Goal: Transaction & Acquisition: Download file/media

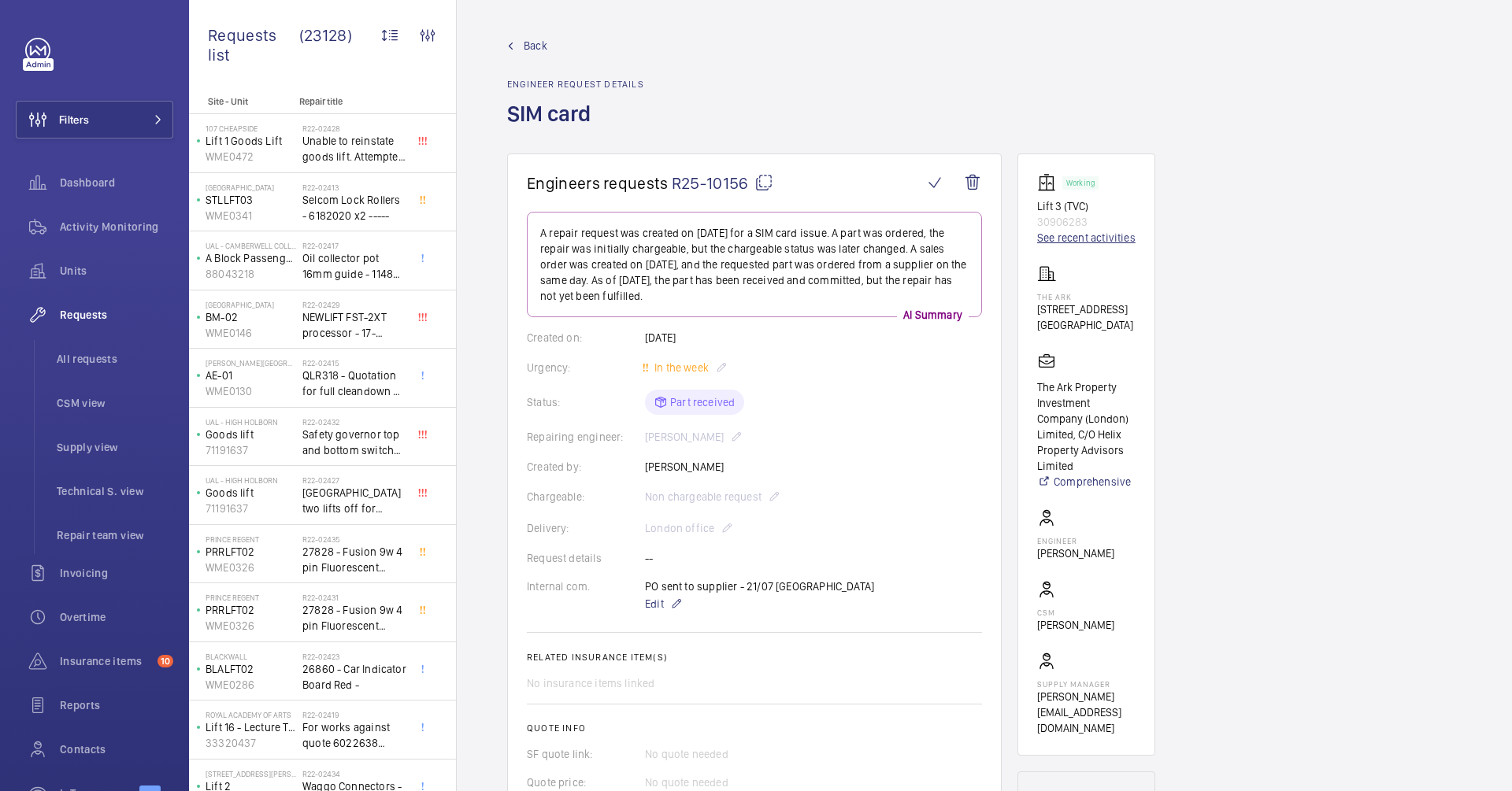
click at [1085, 237] on link "See recent activities" at bounding box center [1086, 237] width 99 height 16
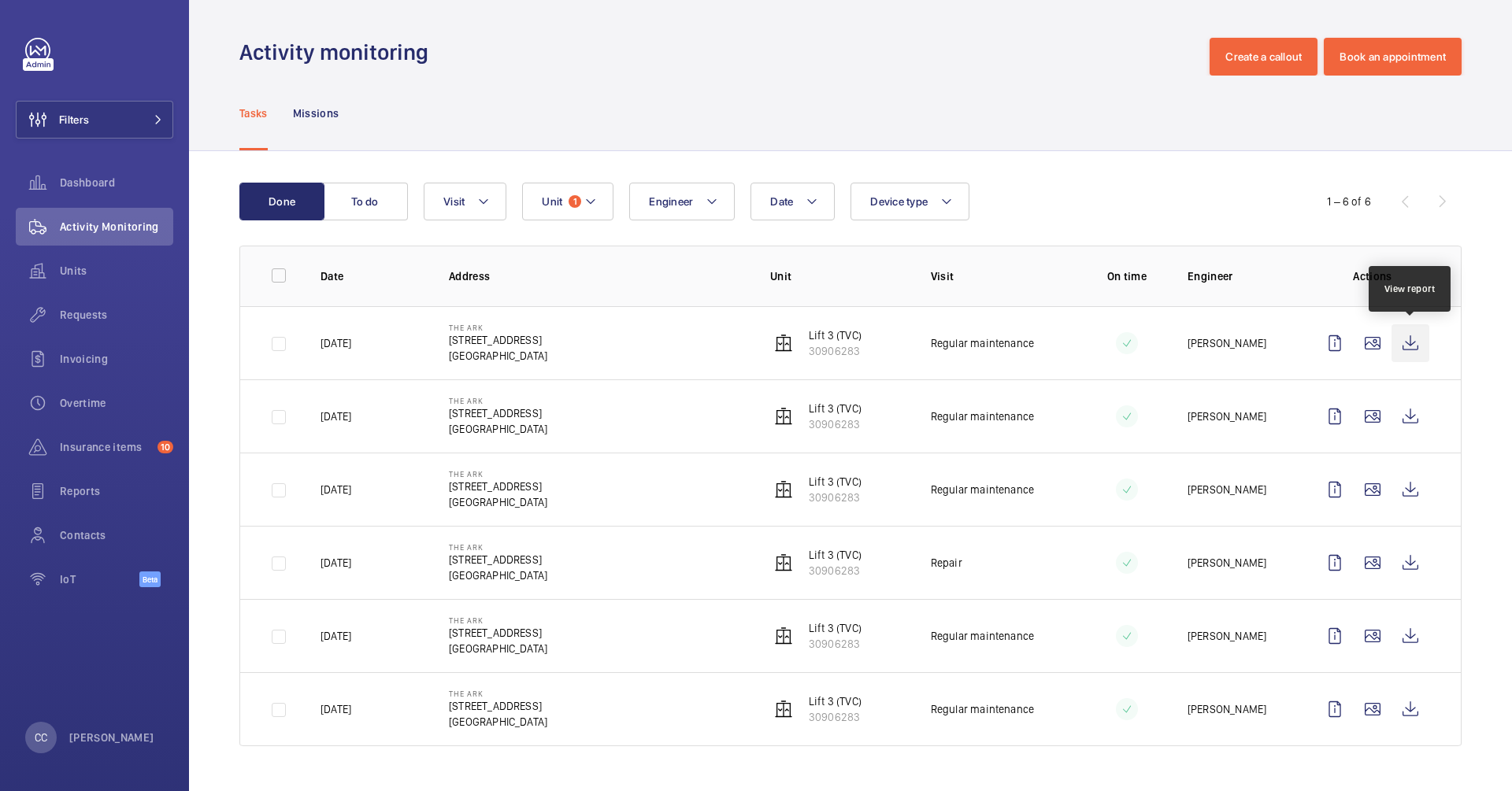
click at [1399, 337] on wm-front-icon-button at bounding box center [1410, 343] width 38 height 38
click at [1408, 421] on wm-front-icon-button at bounding box center [1410, 417] width 38 height 38
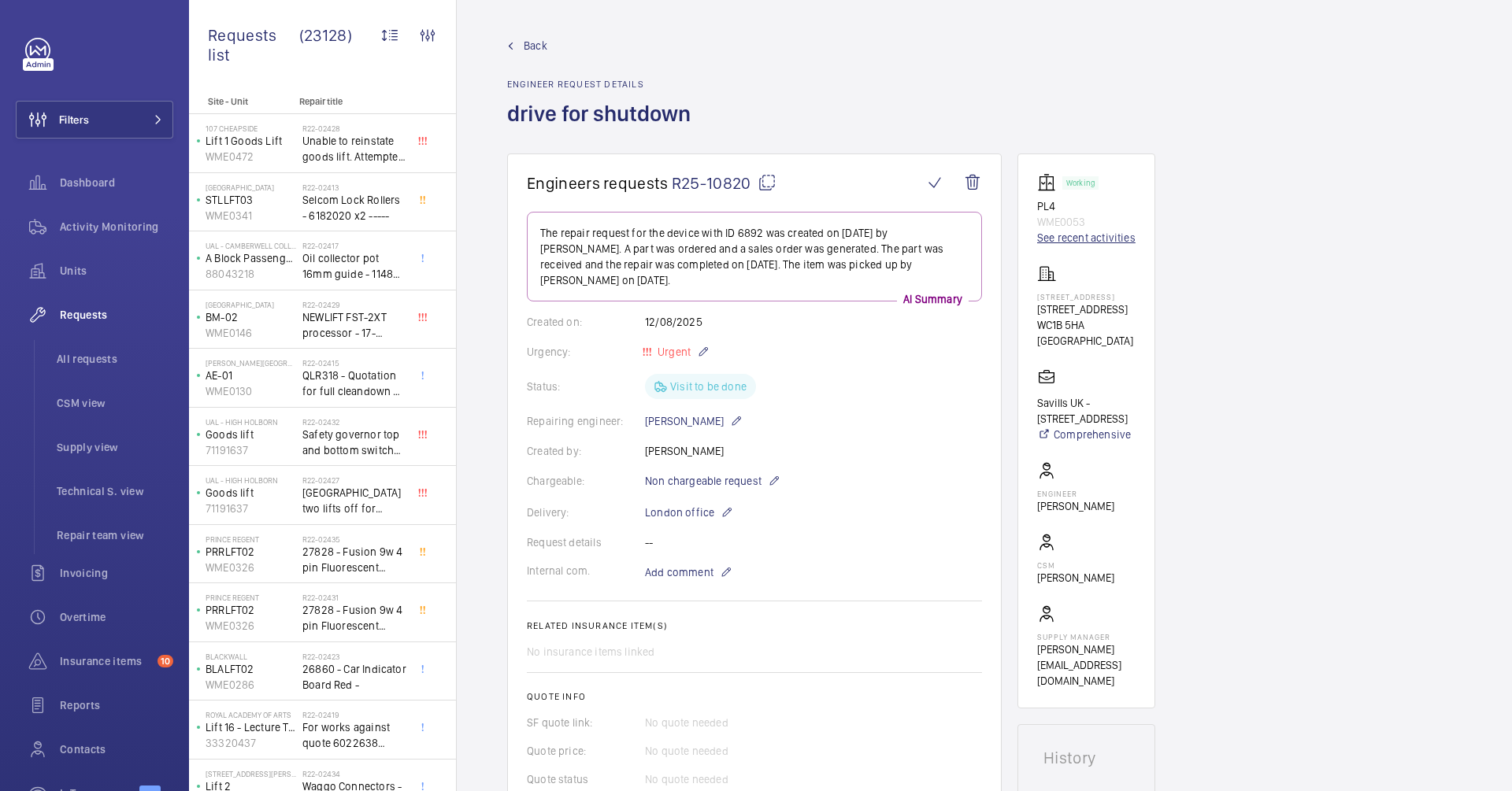
click at [1059, 239] on link "See recent activities" at bounding box center [1086, 237] width 99 height 16
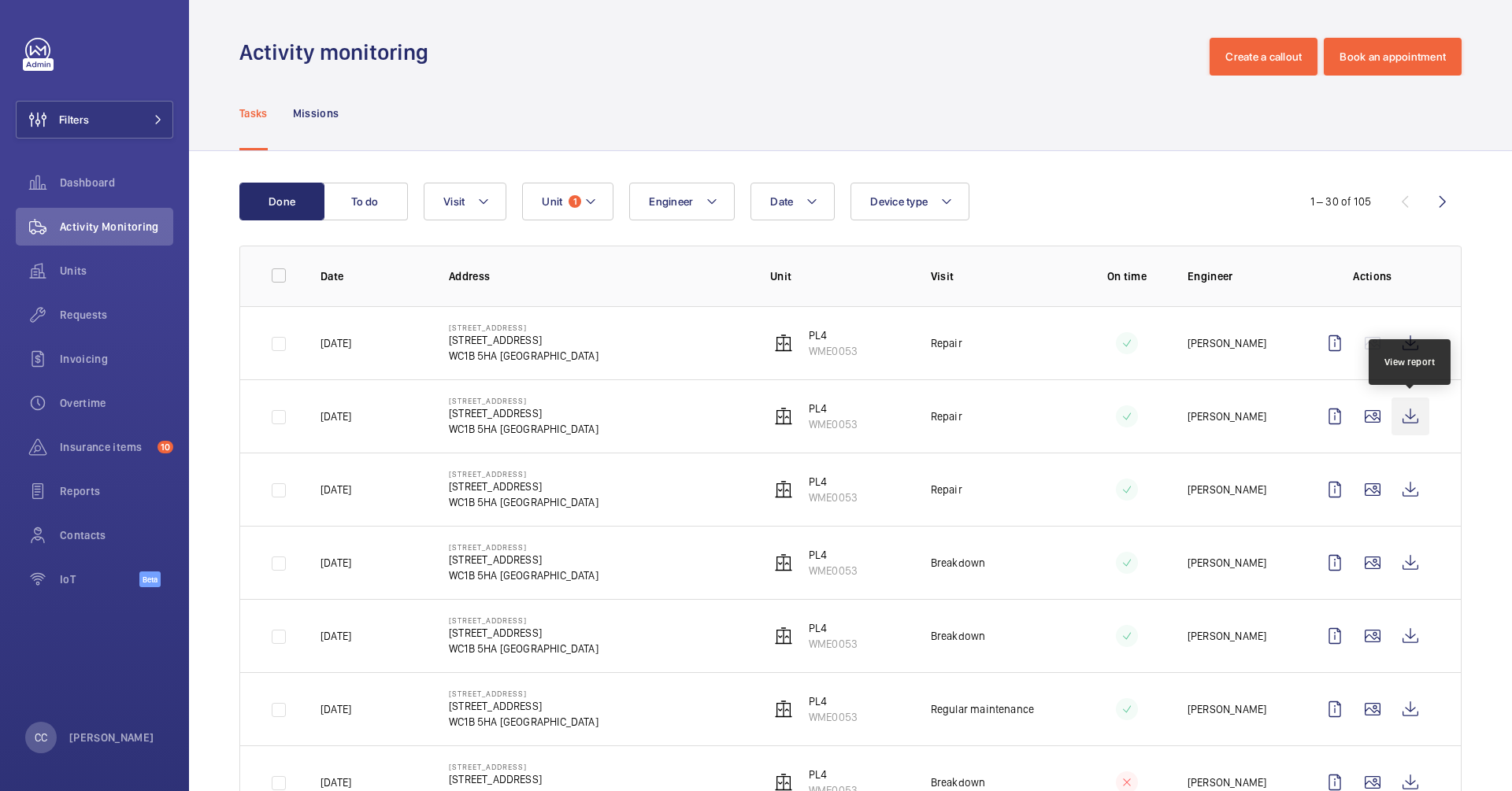
click at [1402, 411] on wm-front-icon-button at bounding box center [1410, 417] width 38 height 38
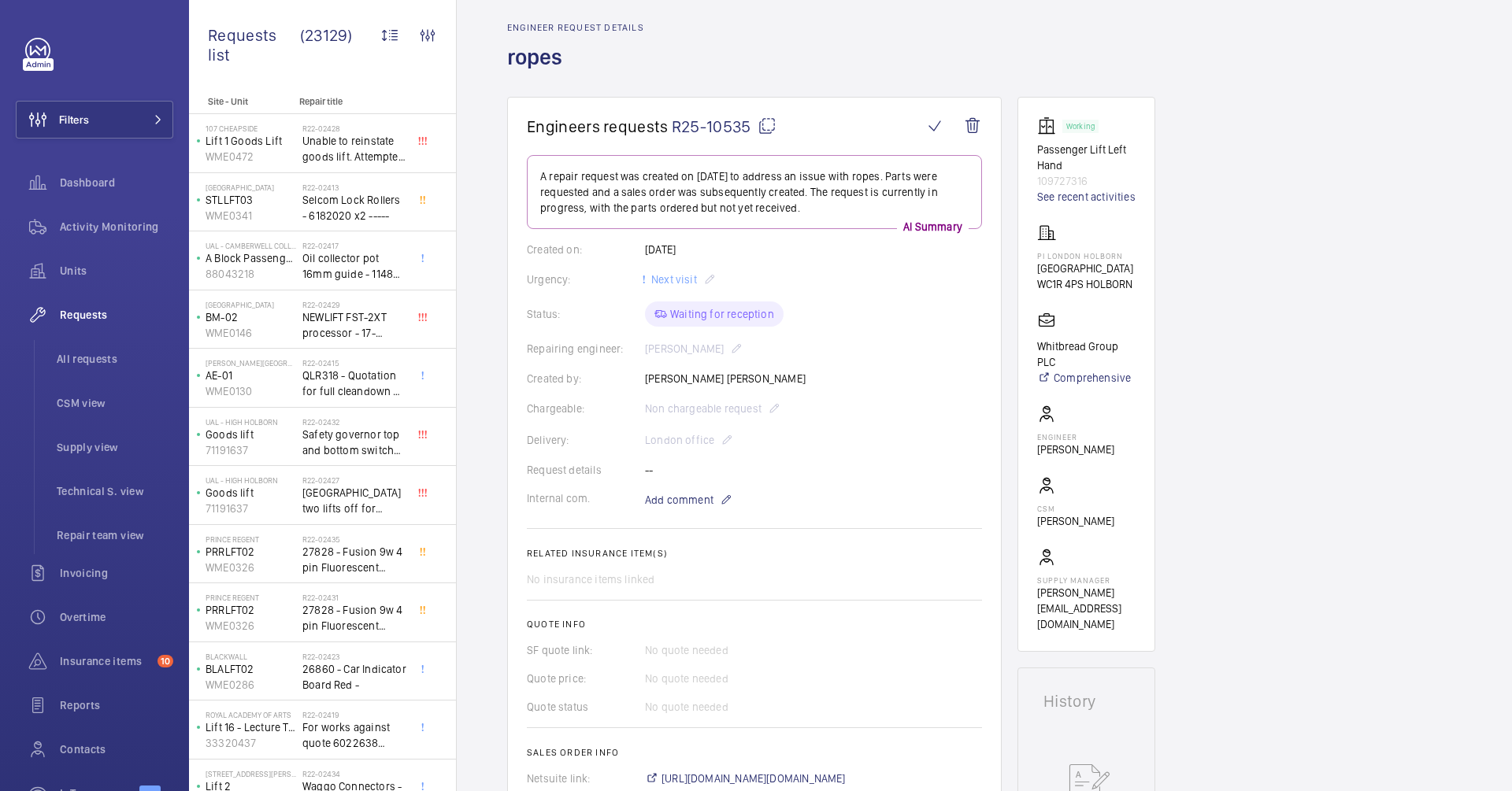
scroll to position [53, 0]
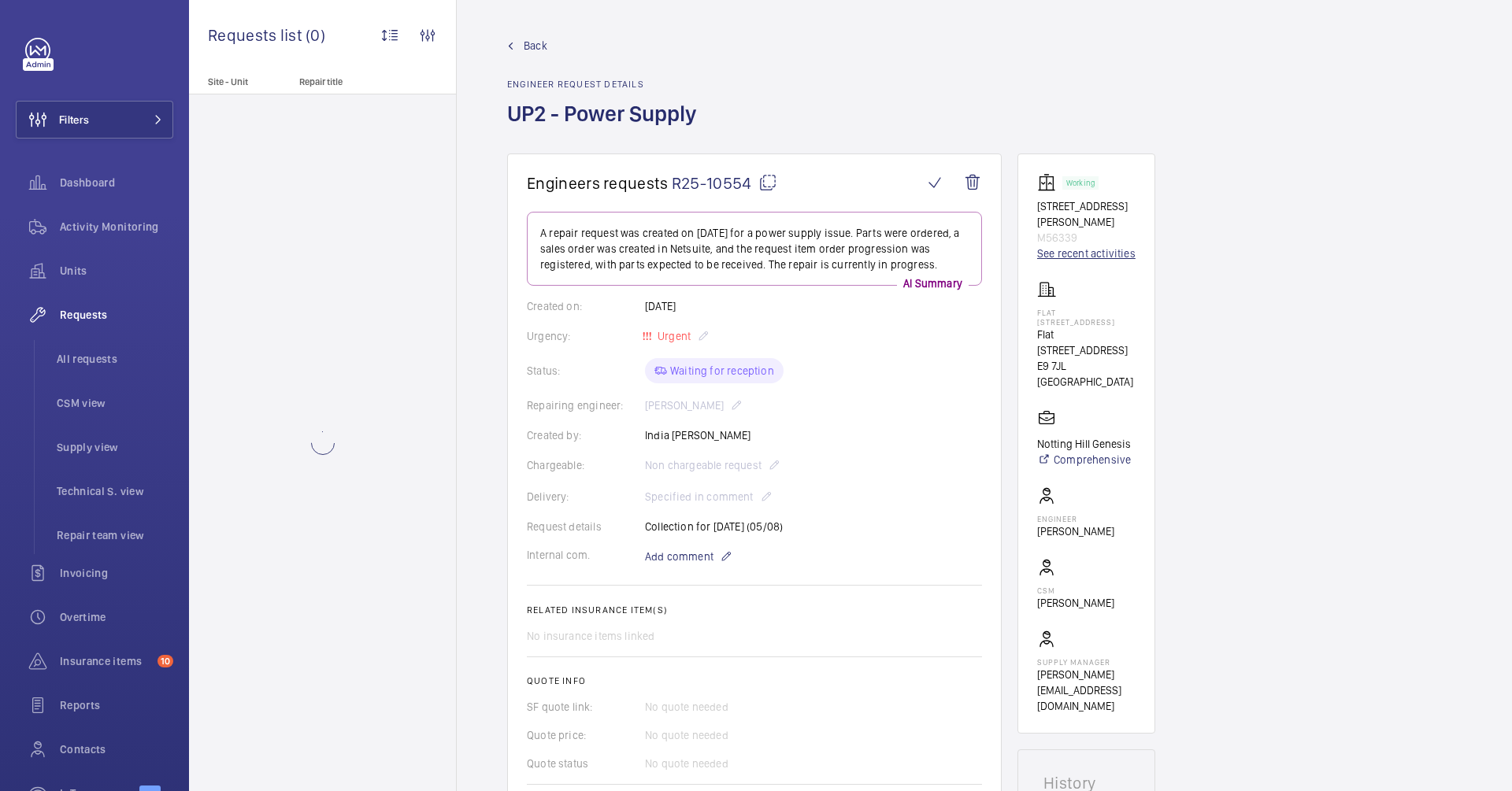
click at [1061, 257] on link "See recent activities" at bounding box center [1086, 253] width 99 height 16
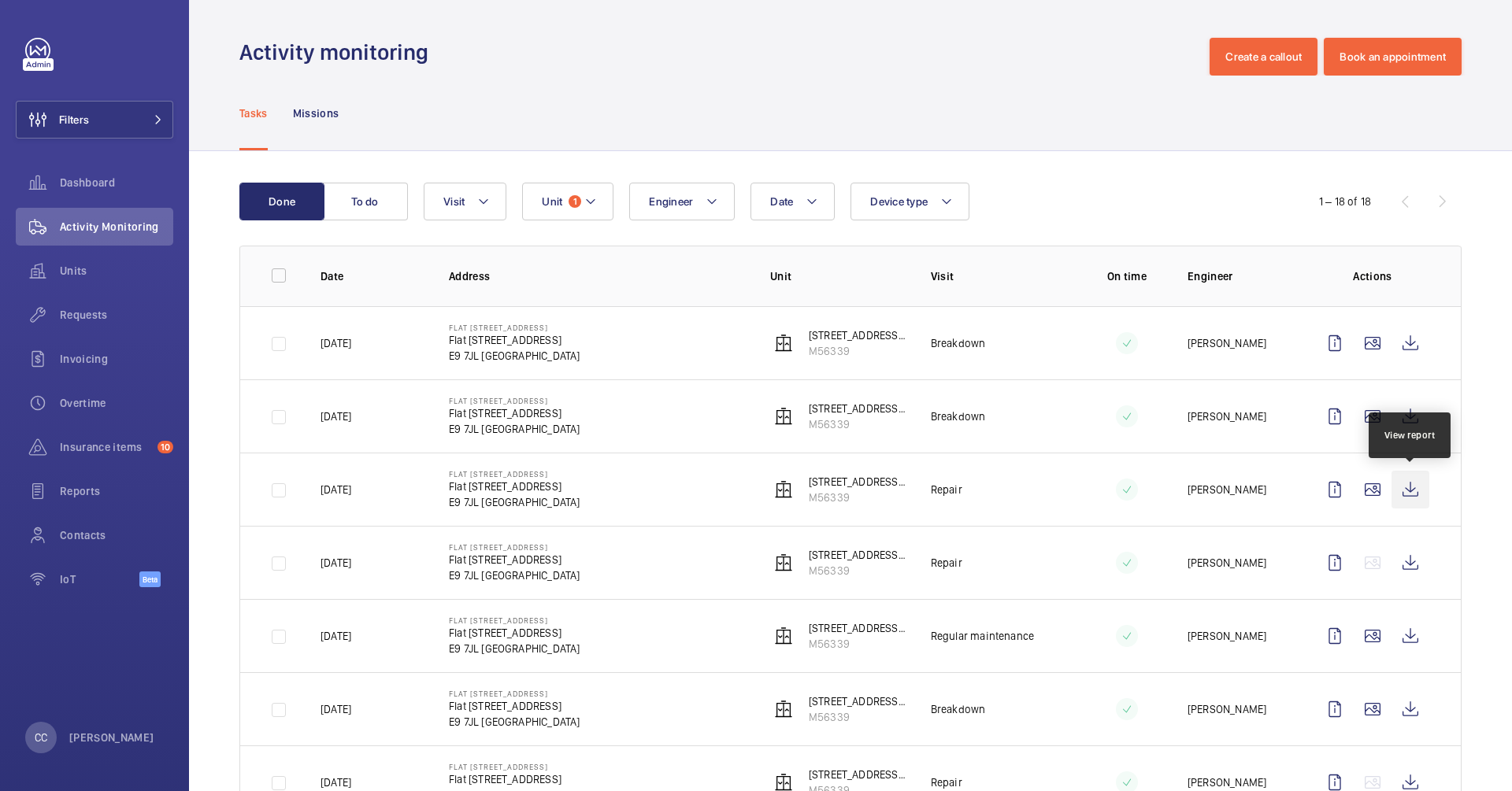
click at [1411, 491] on wm-front-icon-button at bounding box center [1410, 490] width 38 height 38
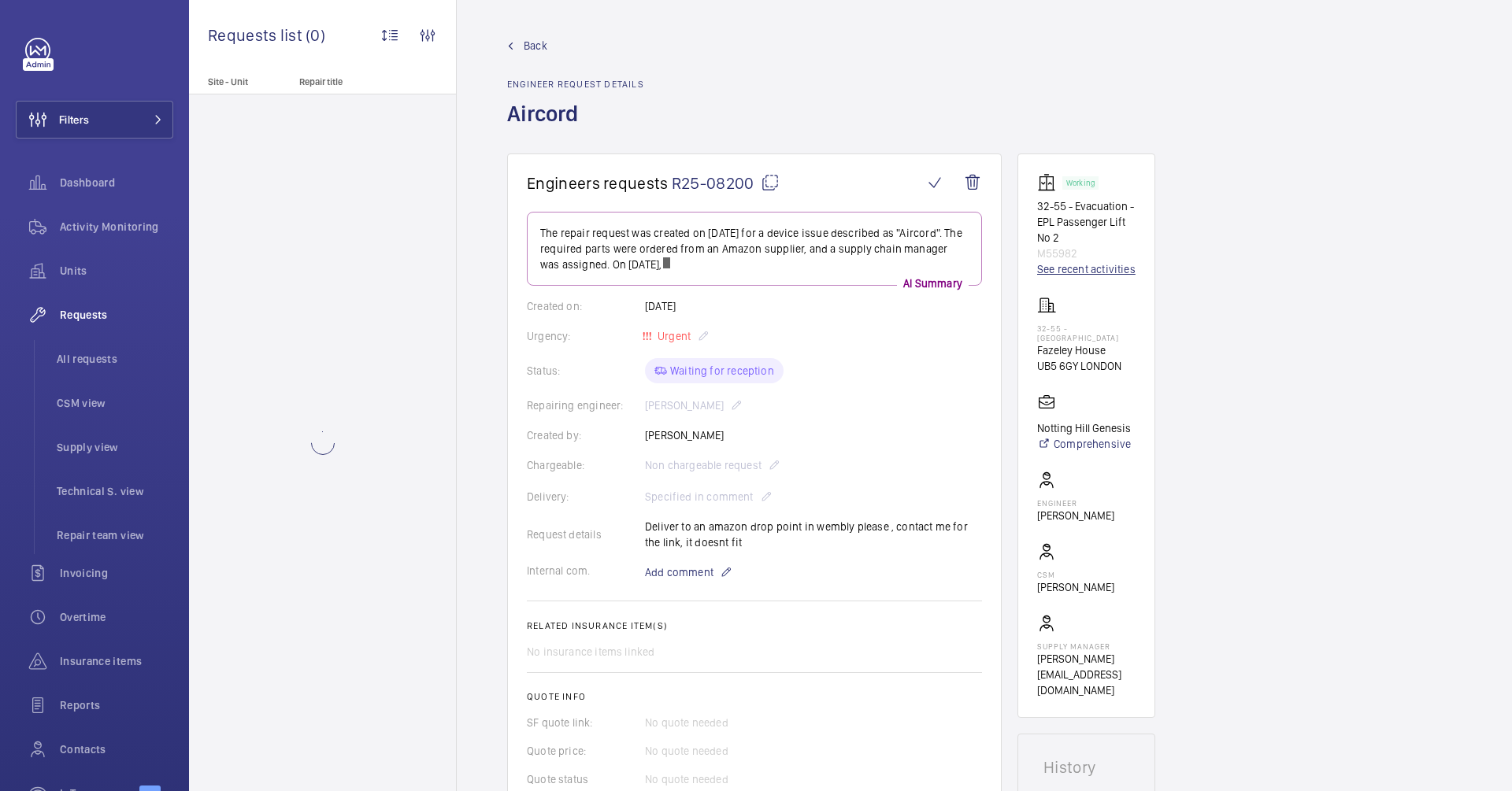
click at [1057, 270] on link "See recent activities" at bounding box center [1086, 269] width 99 height 16
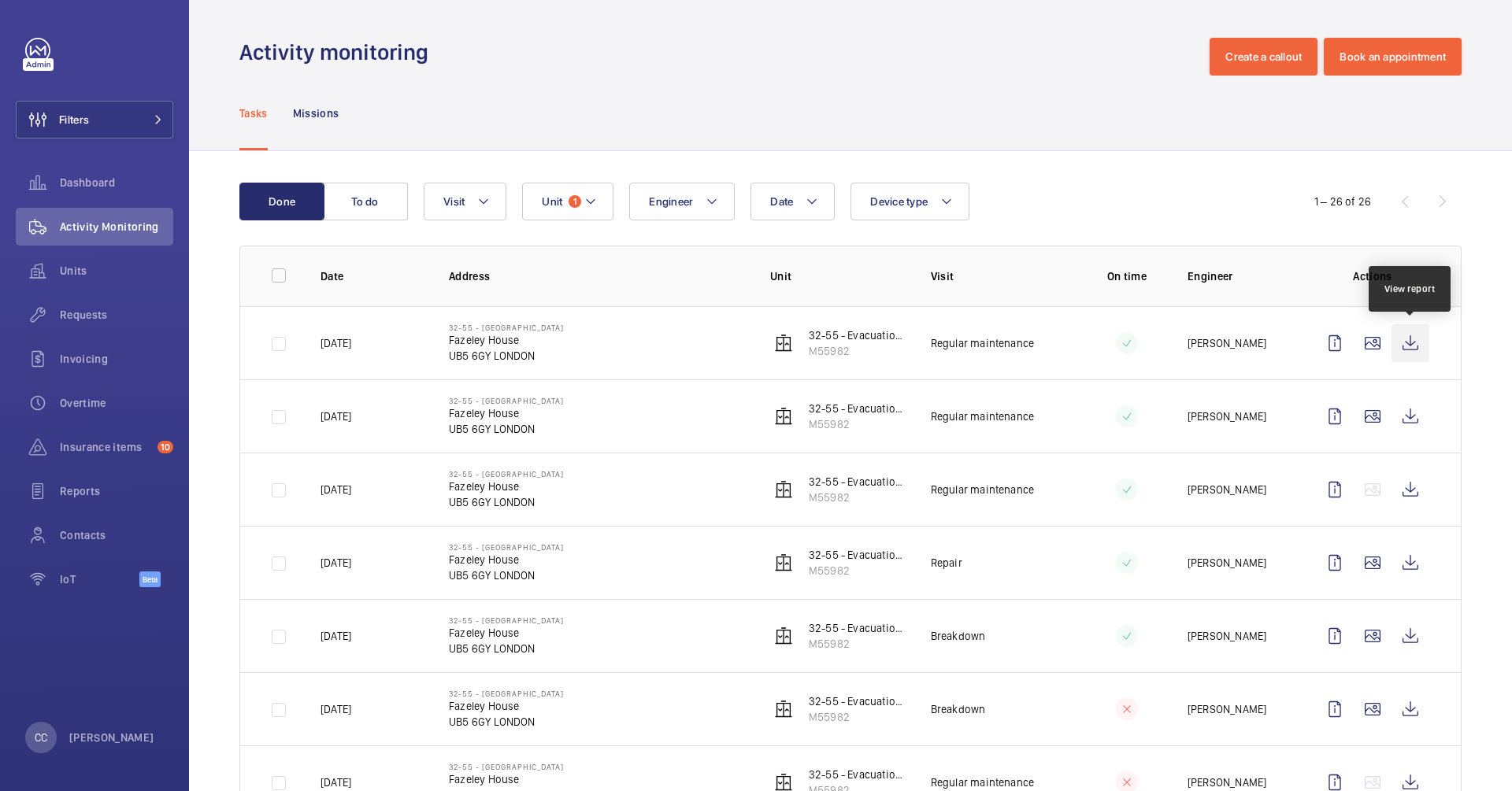
click at [1409, 338] on wm-front-icon-button at bounding box center [1410, 343] width 38 height 38
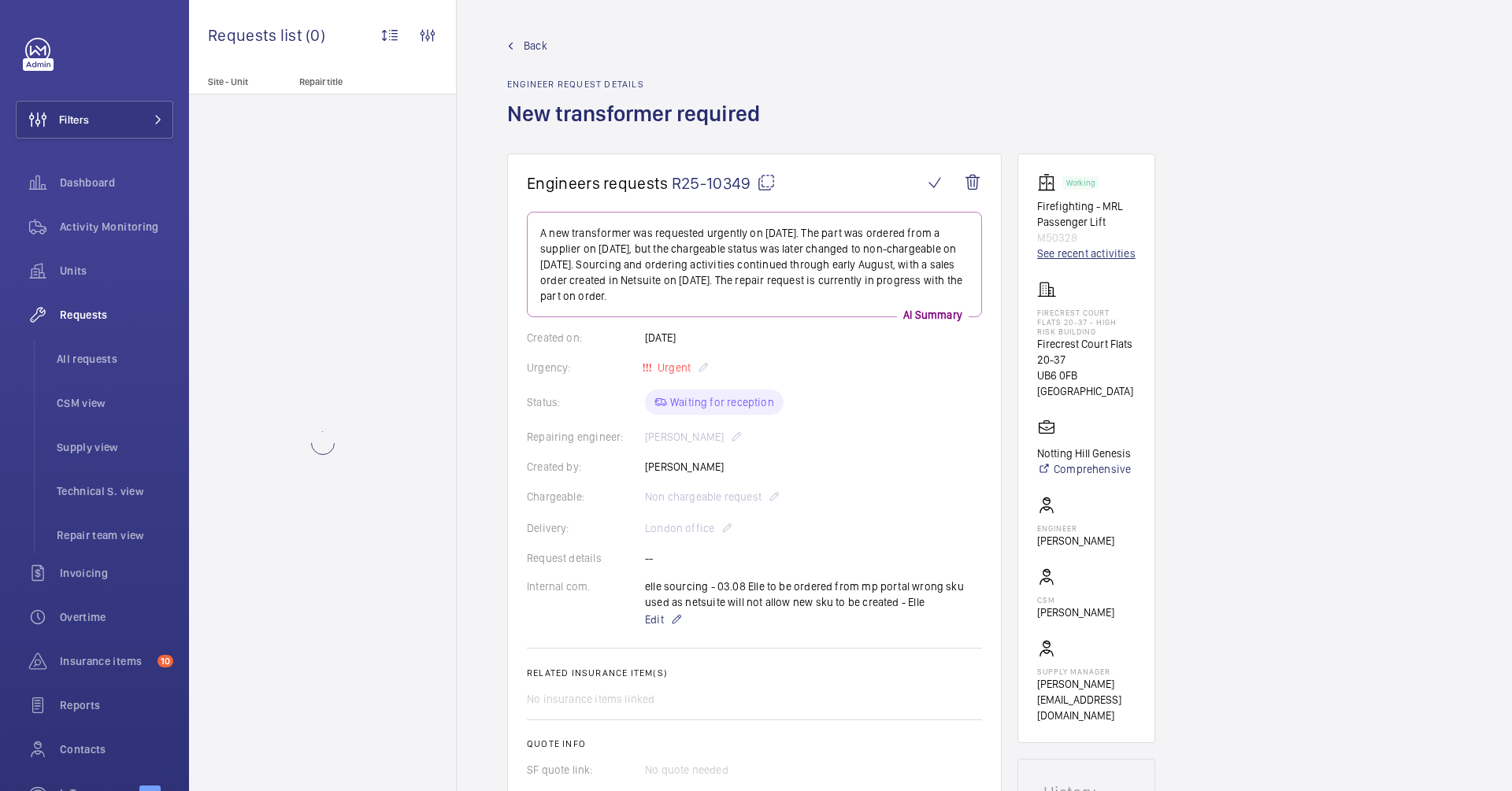
click at [1109, 253] on link "See recent activities" at bounding box center [1086, 253] width 99 height 16
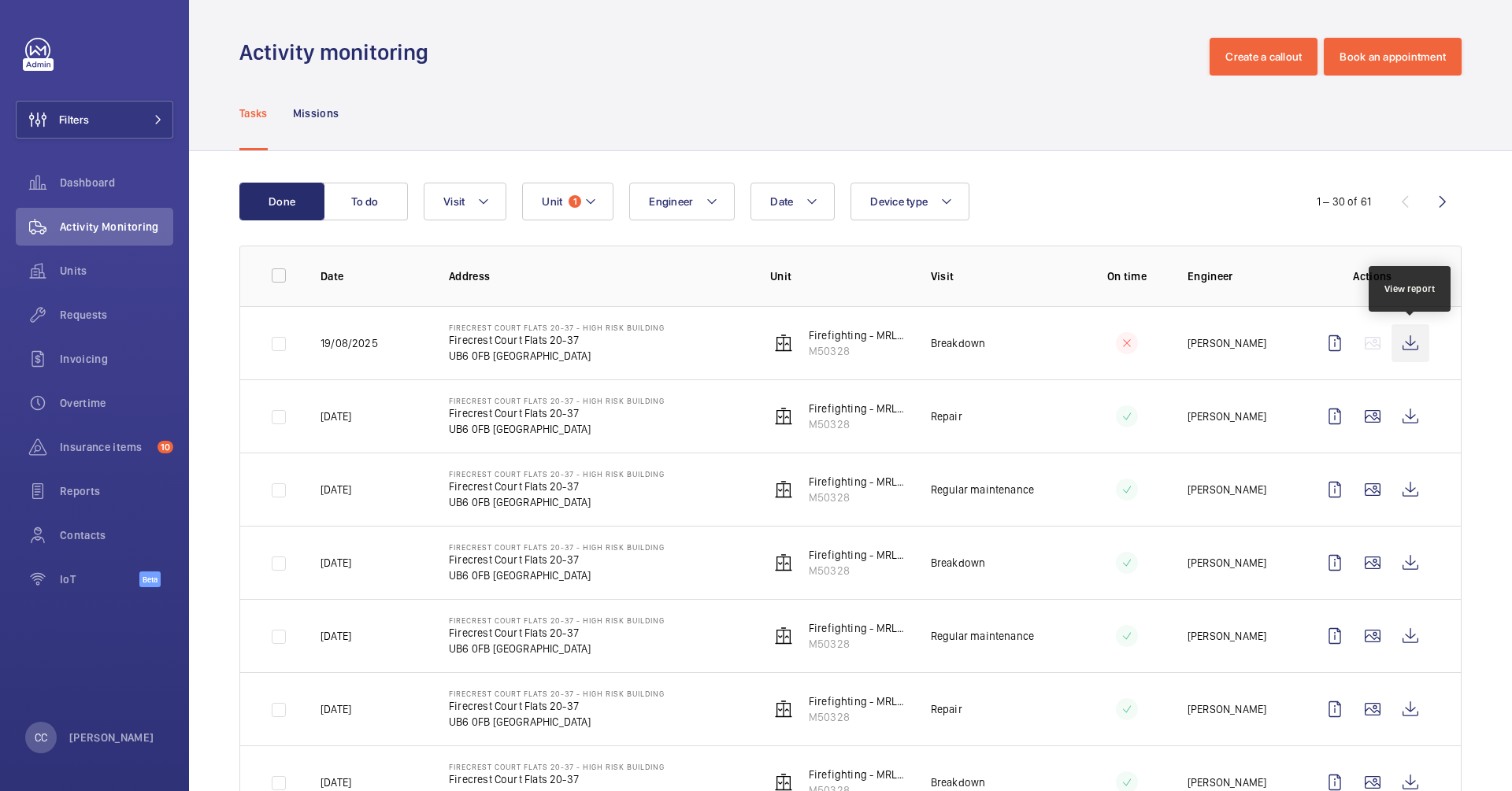
click at [1413, 348] on wm-front-icon-button at bounding box center [1410, 343] width 38 height 38
click at [1411, 418] on wm-front-icon-button at bounding box center [1410, 417] width 38 height 38
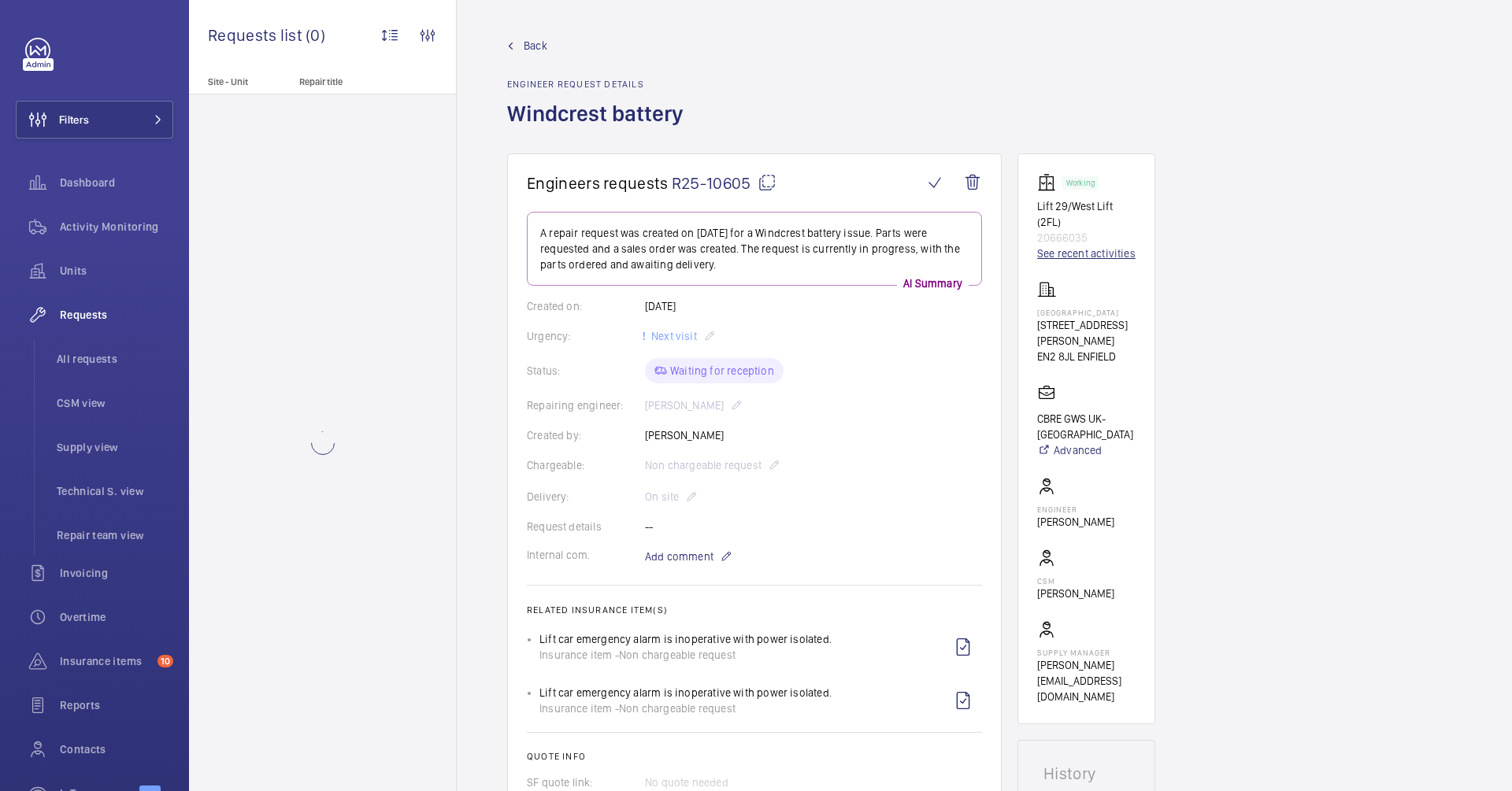
click at [1049, 251] on link "See recent activities" at bounding box center [1086, 253] width 99 height 16
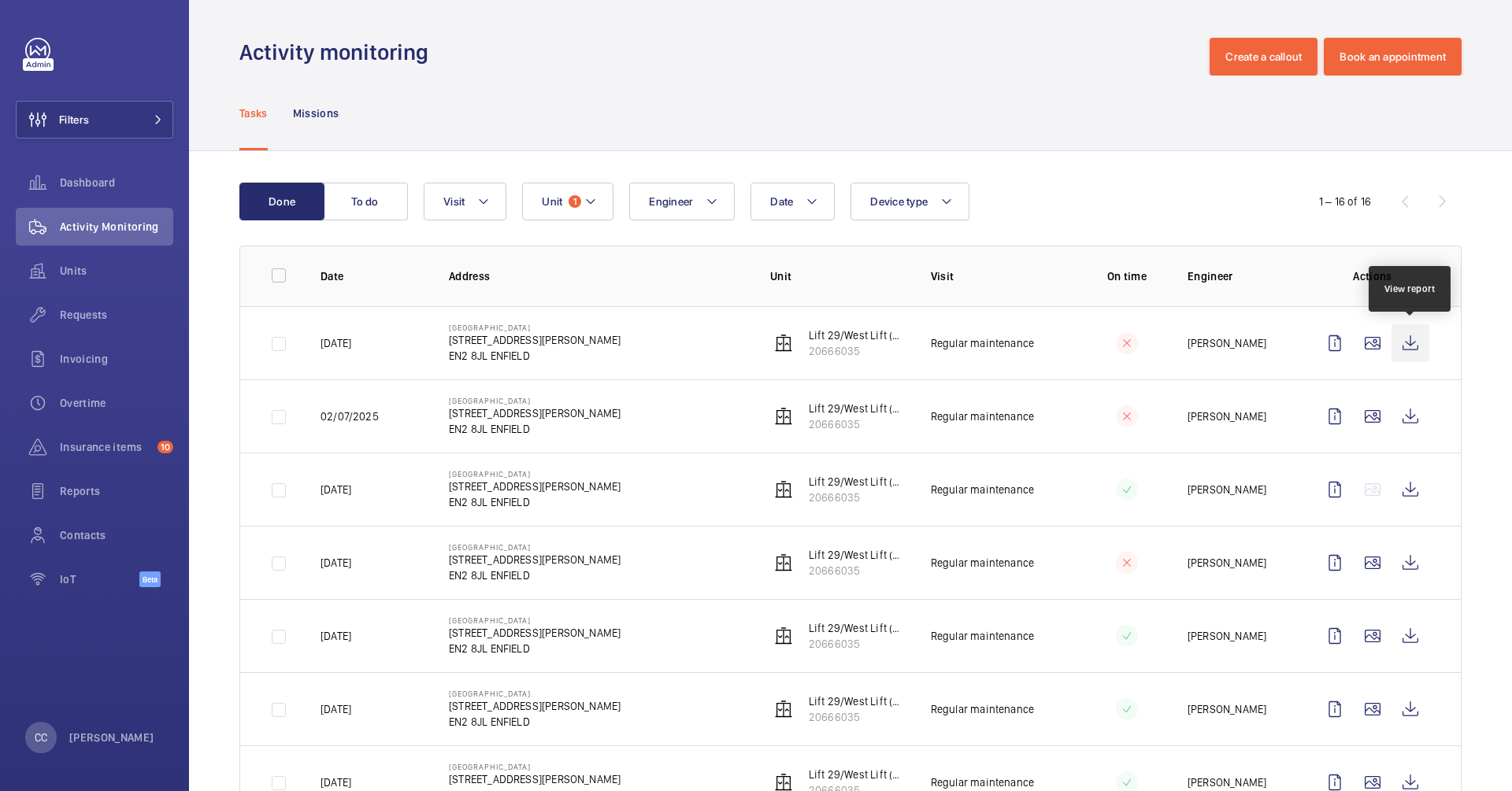
click at [1417, 355] on wm-front-icon-button at bounding box center [1410, 343] width 38 height 38
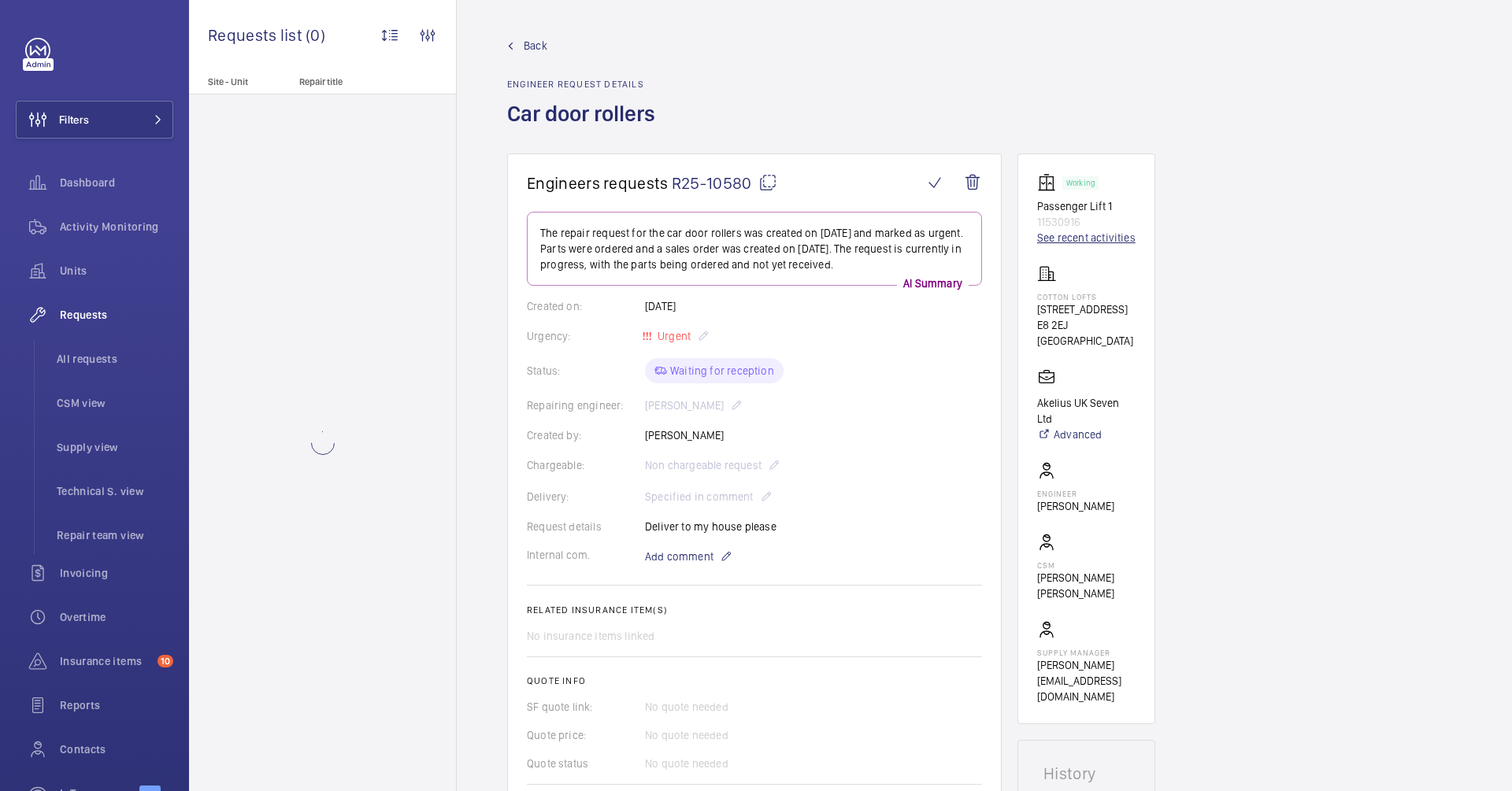
click at [1050, 236] on link "See recent activities" at bounding box center [1086, 237] width 99 height 16
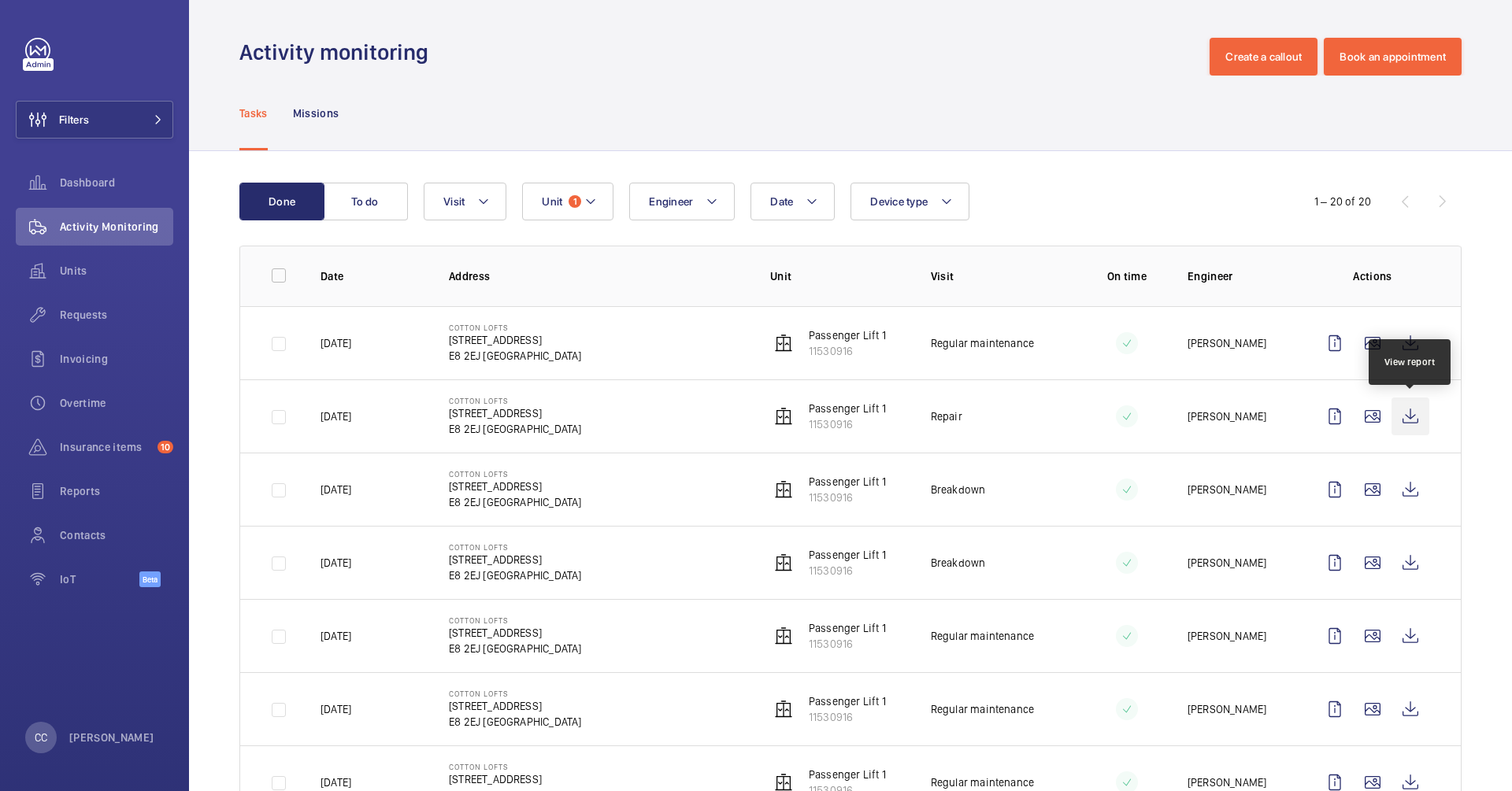
click at [1418, 419] on wm-front-icon-button at bounding box center [1410, 417] width 38 height 38
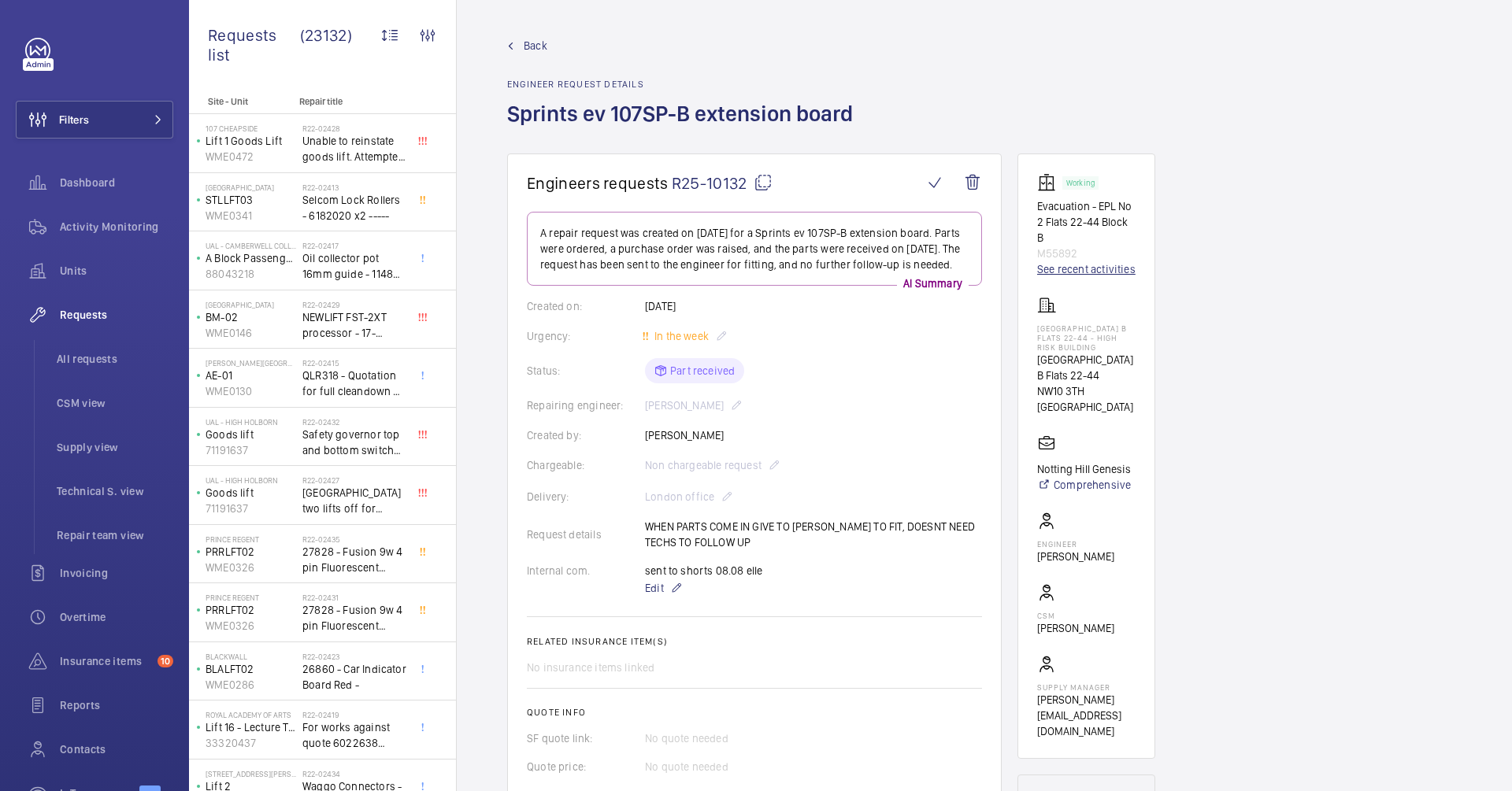
click at [1071, 262] on link "See recent activities" at bounding box center [1086, 269] width 99 height 16
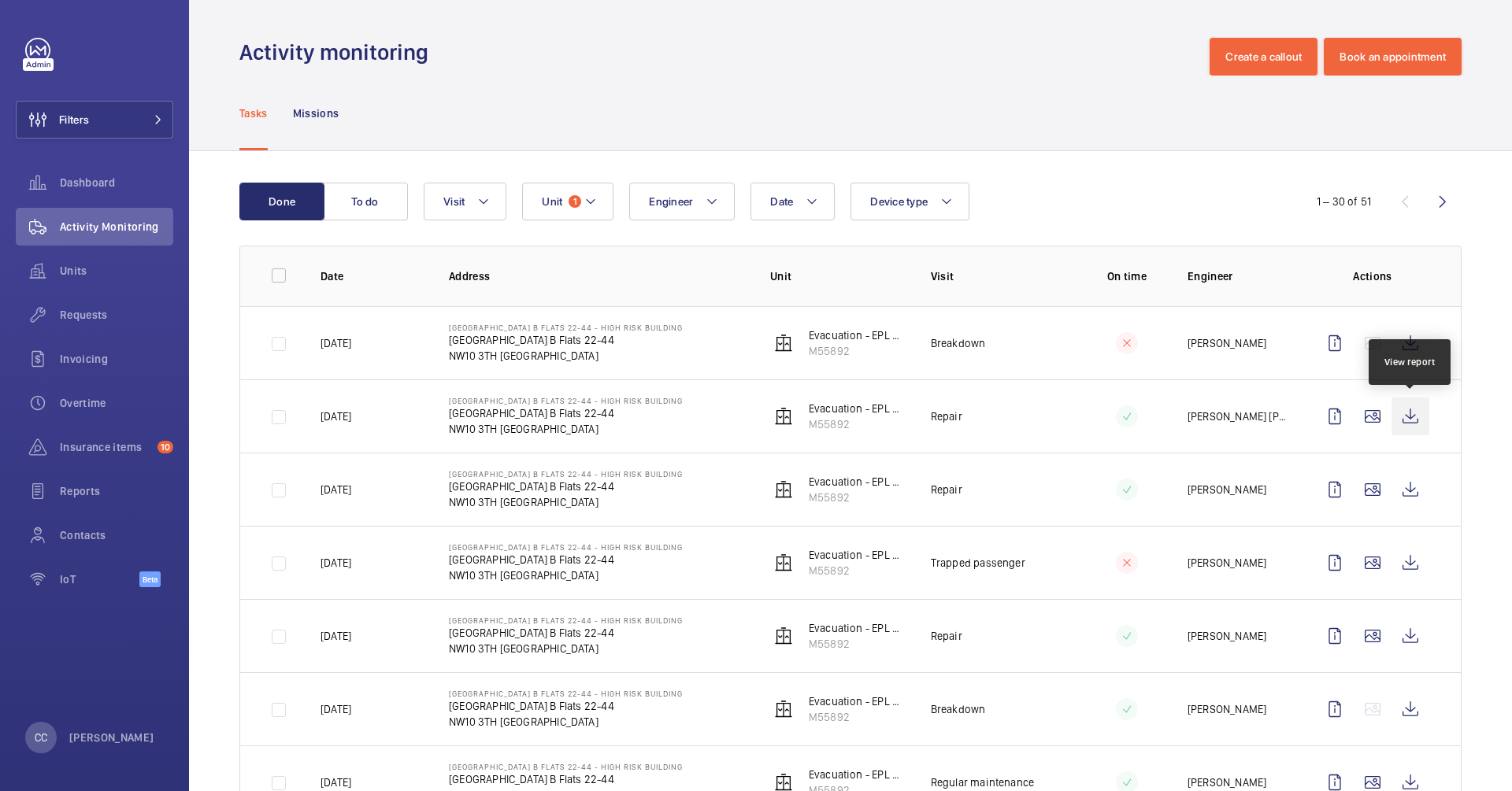
click at [1408, 402] on wm-front-icon-button at bounding box center [1410, 417] width 38 height 38
click at [1406, 350] on wm-front-icon-button at bounding box center [1410, 343] width 38 height 38
